Goal: Task Accomplishment & Management: Manage account settings

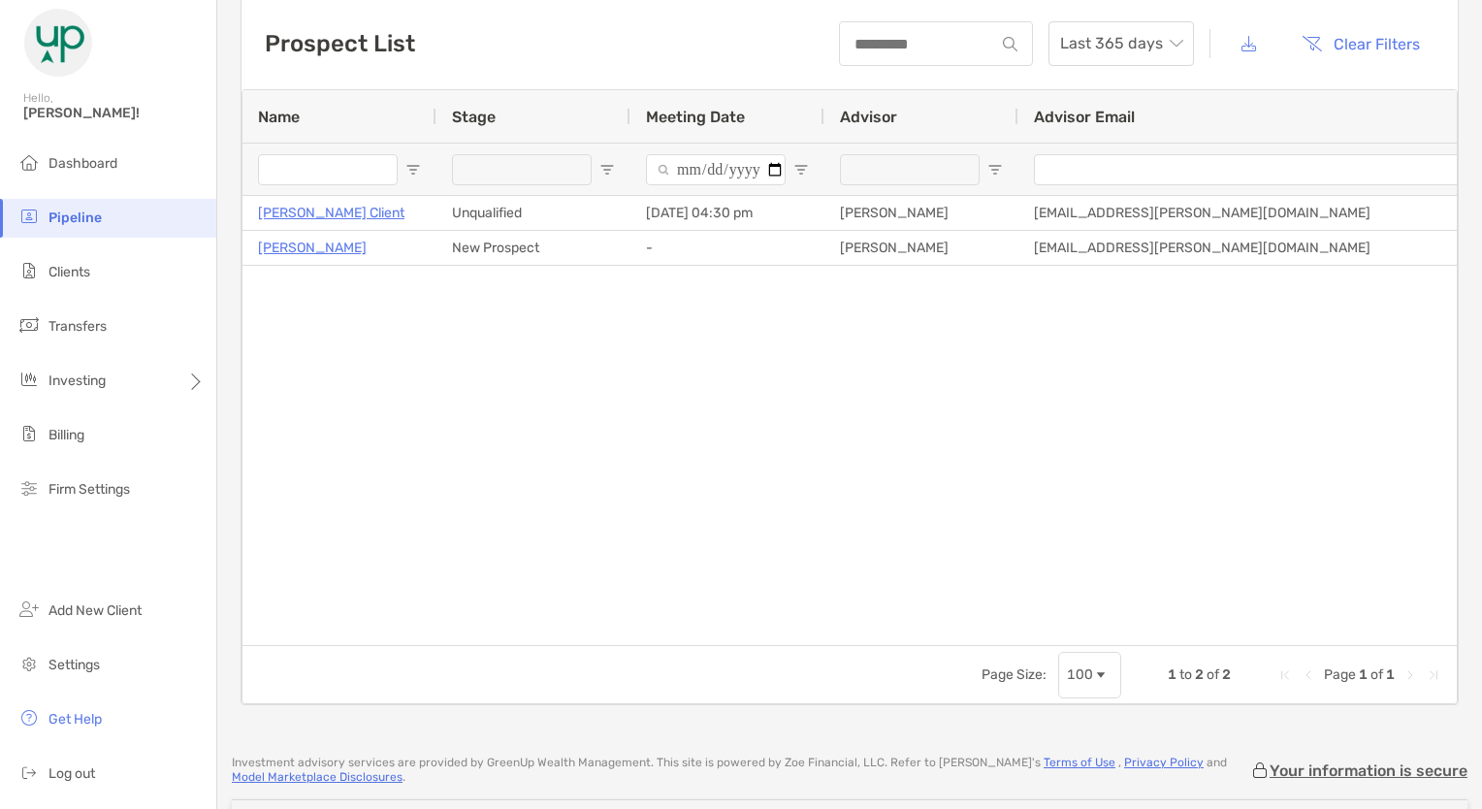
scroll to position [85, 0]
click at [95, 171] on span "Dashboard" at bounding box center [82, 163] width 69 height 16
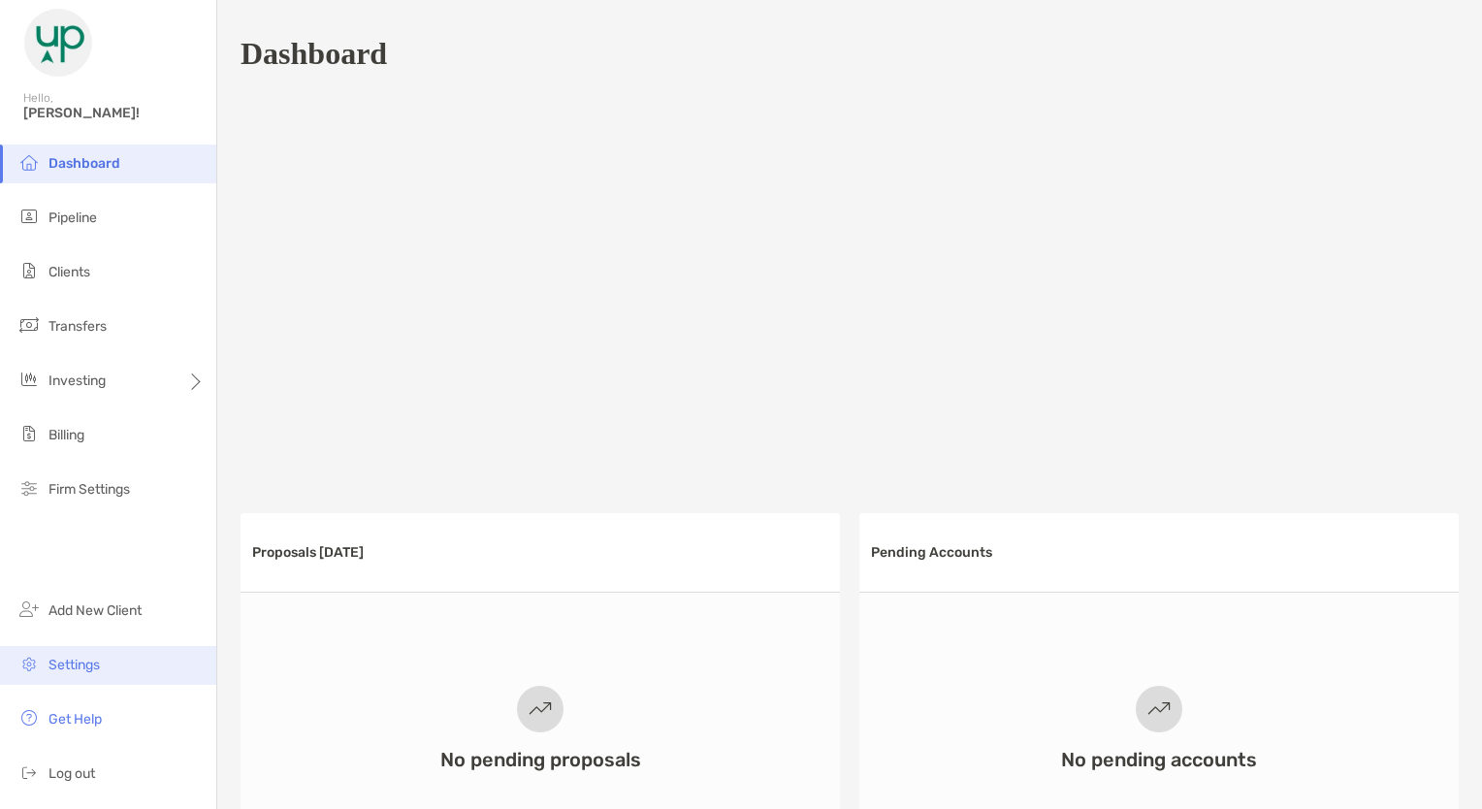
click at [105, 669] on li "Settings" at bounding box center [108, 665] width 216 height 39
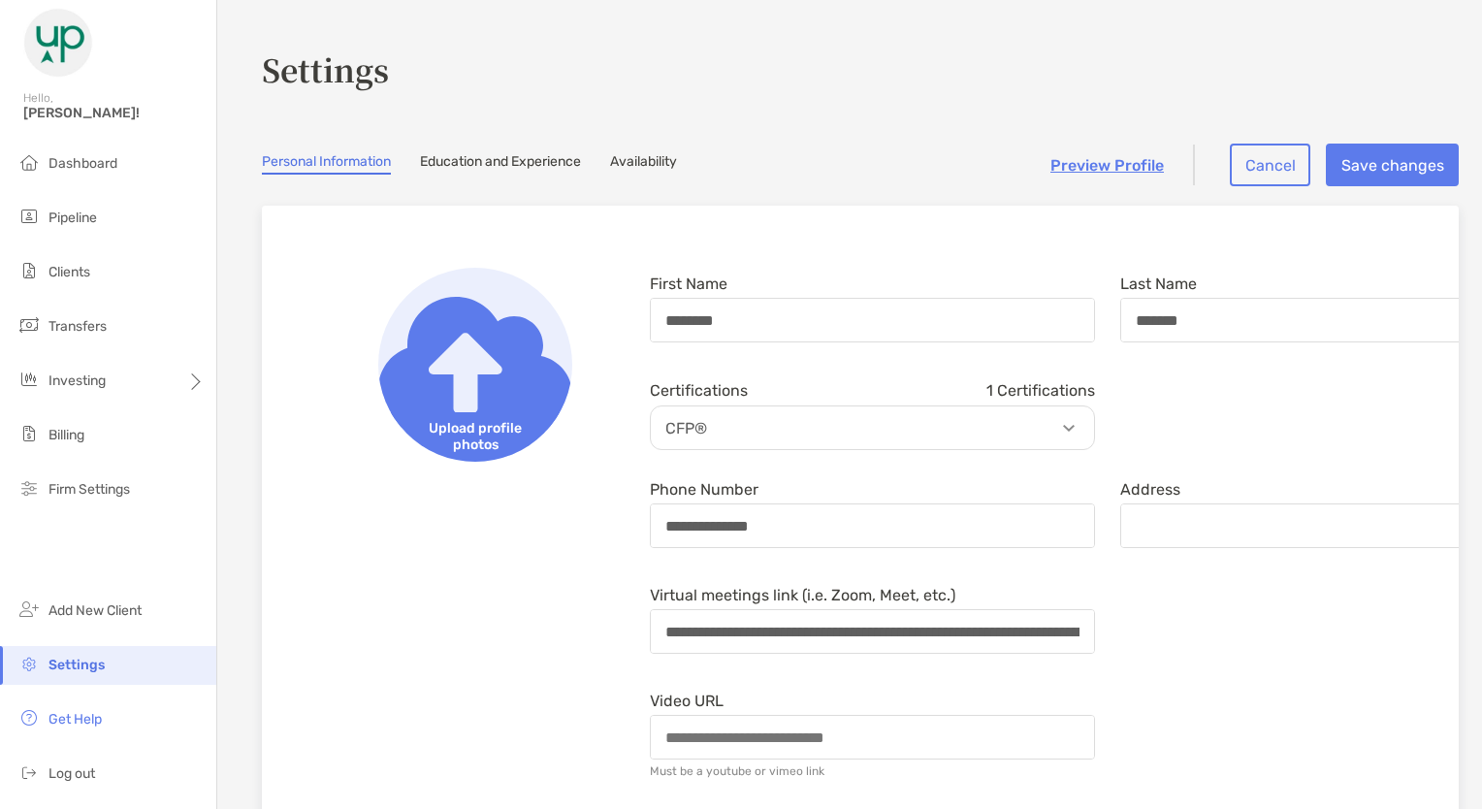
click at [570, 160] on link "Education and Experience" at bounding box center [500, 163] width 161 height 21
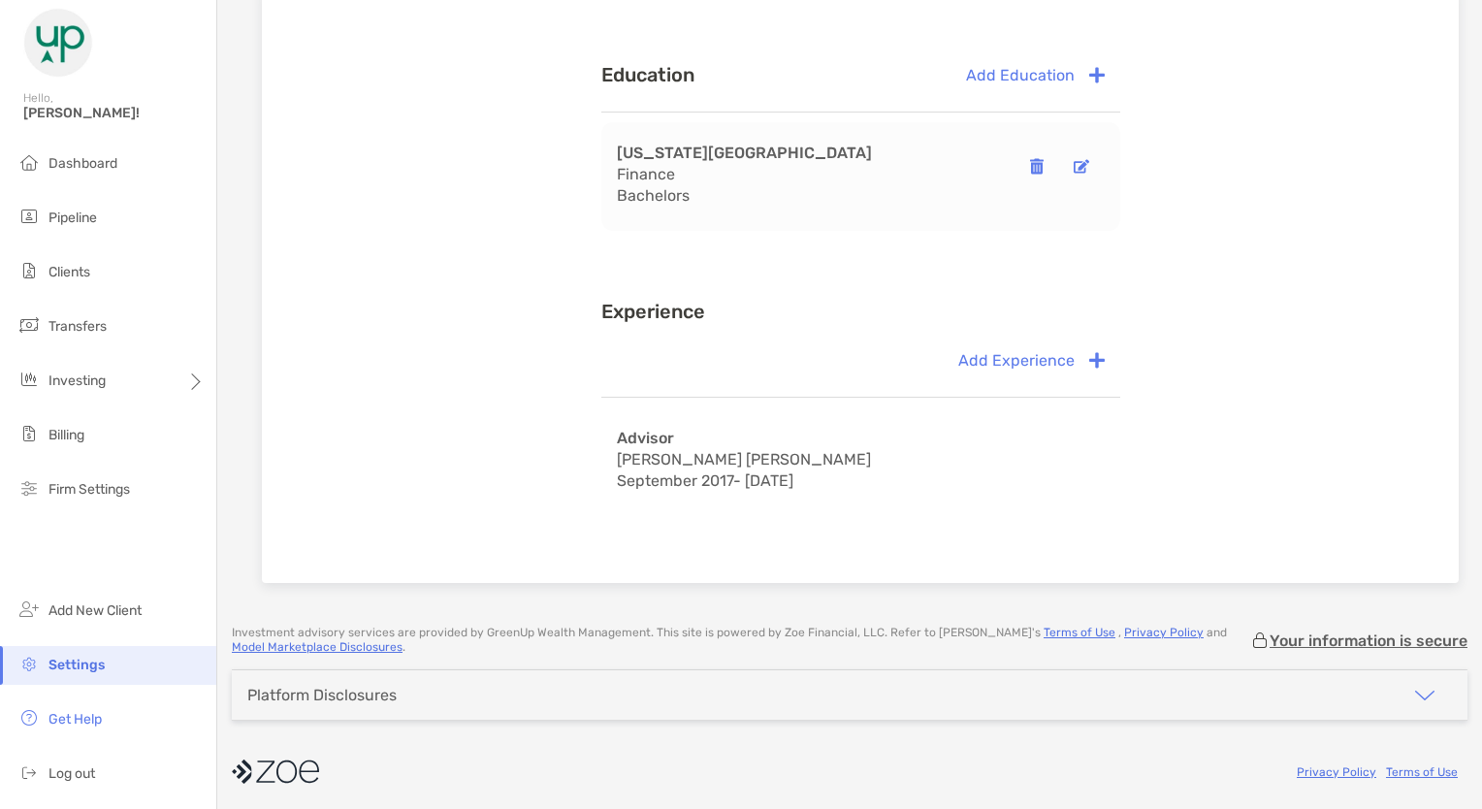
scroll to position [217, 0]
click at [791, 593] on section "Settings Personal Information Education and Experience Availability Preview Pro…" at bounding box center [849, 194] width 1265 height 823
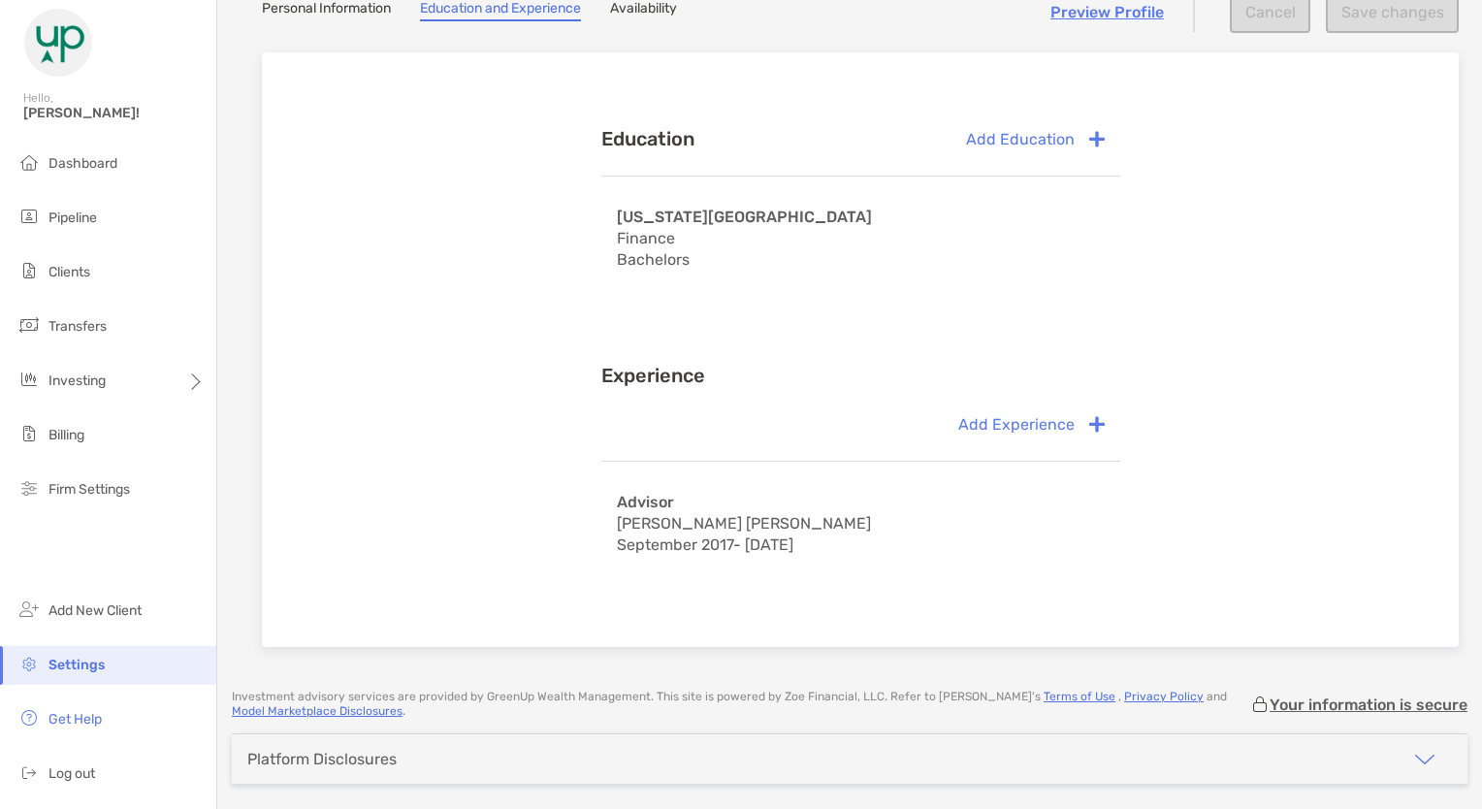
scroll to position [0, 0]
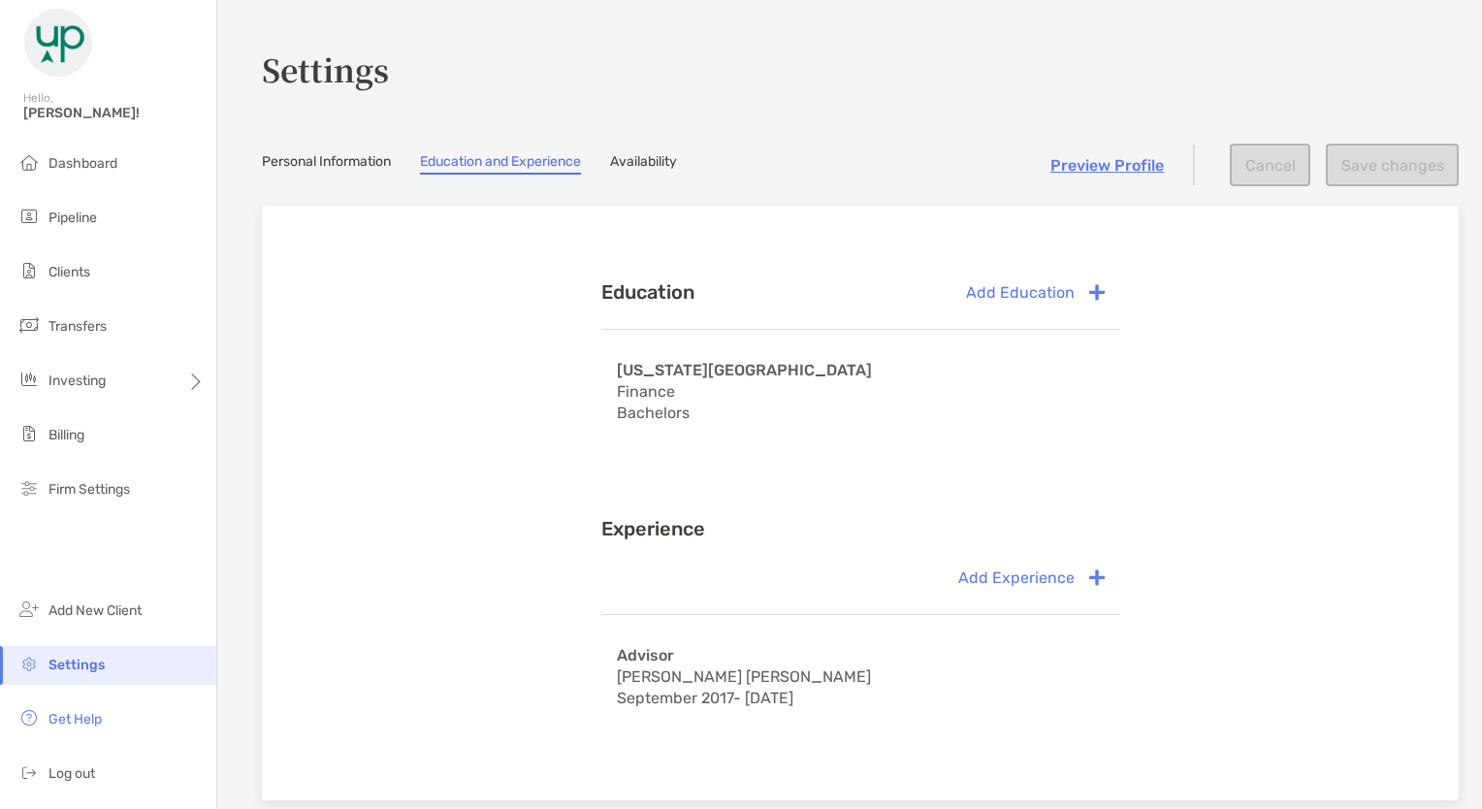
click at [662, 150] on section "Settings Personal Information Education and Experience Availability Preview Pro…" at bounding box center [849, 411] width 1265 height 823
click at [662, 158] on link "Availability" at bounding box center [643, 163] width 67 height 21
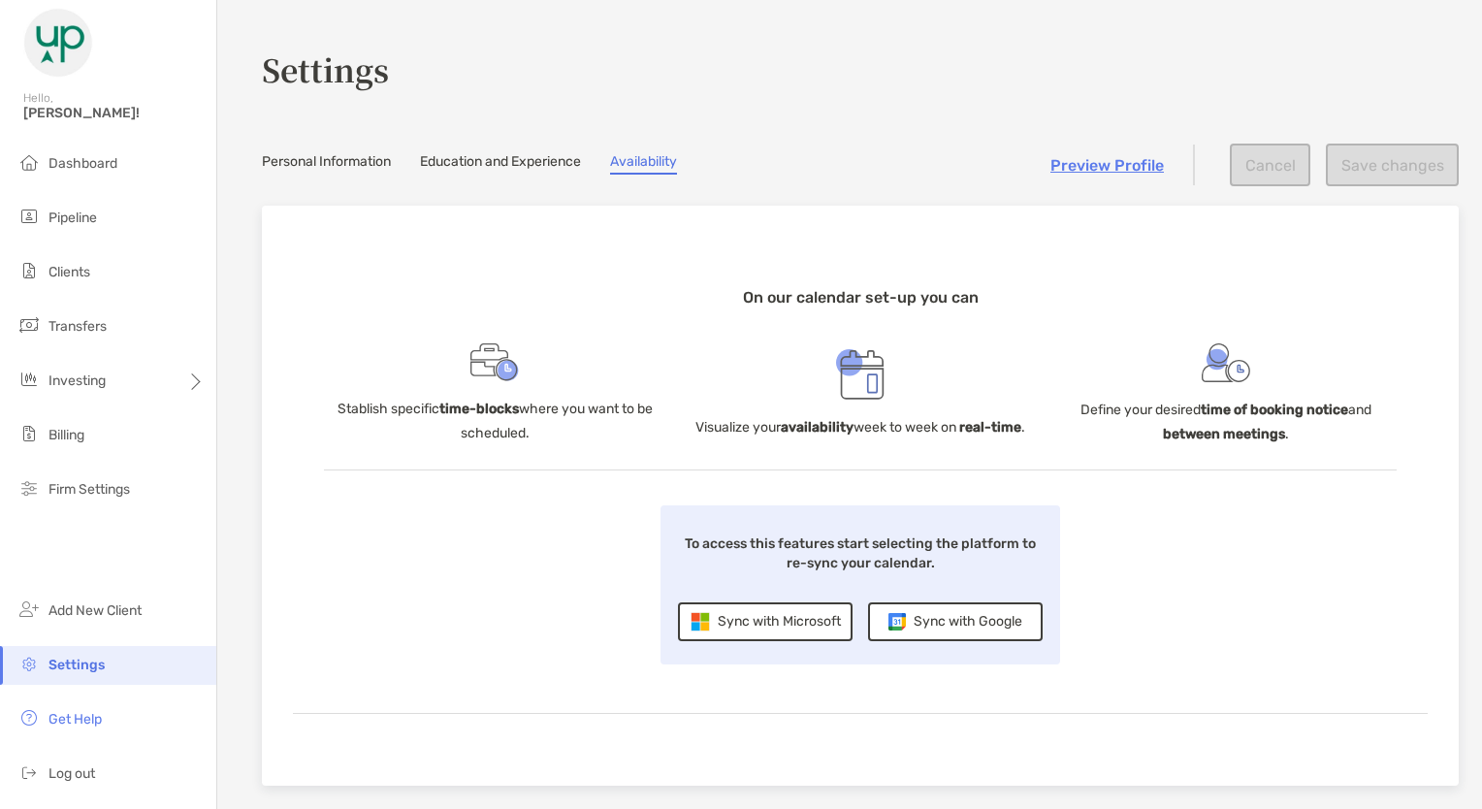
click at [759, 626] on div "Sync with Microsoft" at bounding box center [765, 621] width 175 height 39
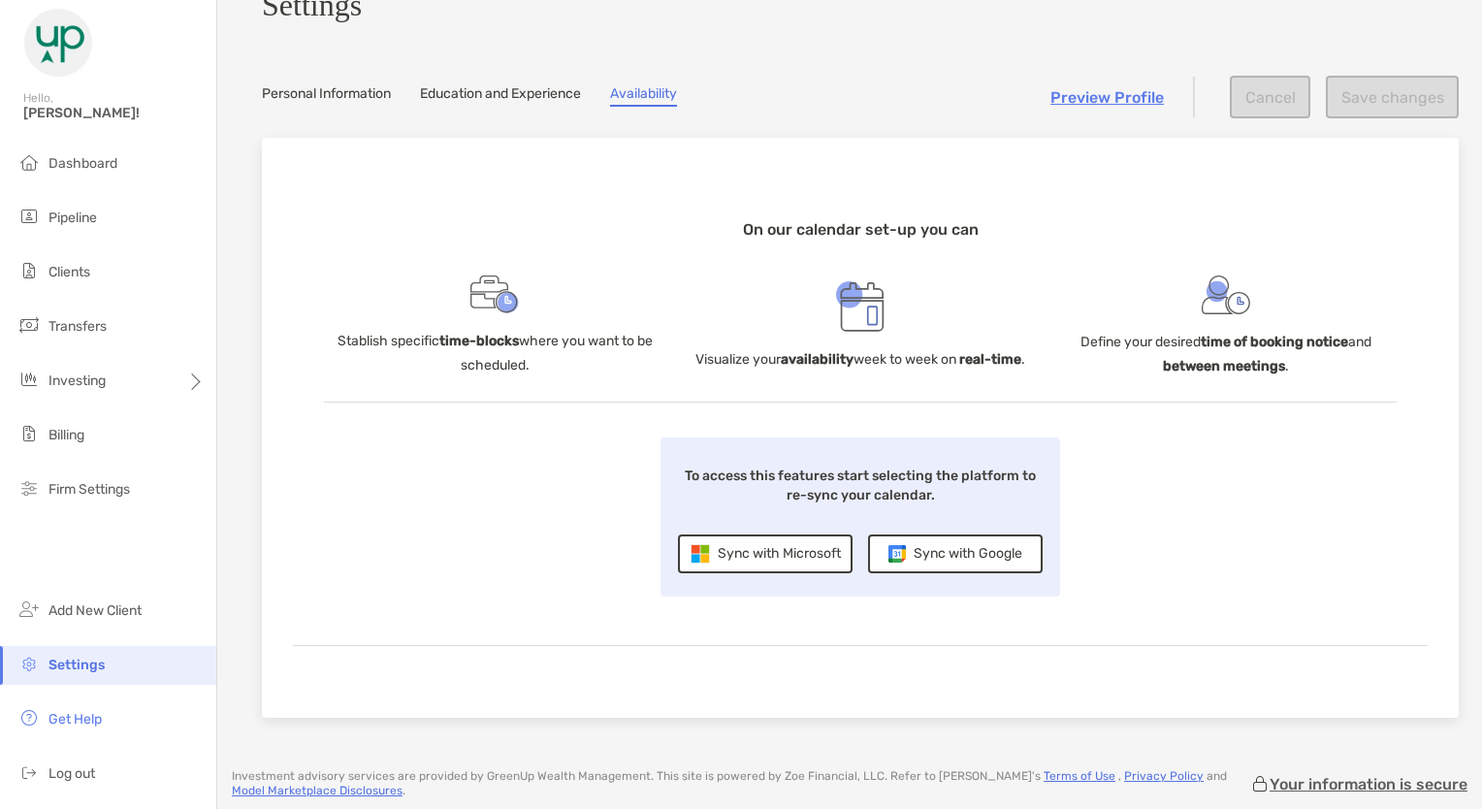
scroll to position [57, 0]
click at [503, 316] on img at bounding box center [494, 296] width 48 height 39
click at [484, 349] on b "time-blocks" at bounding box center [479, 343] width 80 height 16
